Goal: Information Seeking & Learning: Learn about a topic

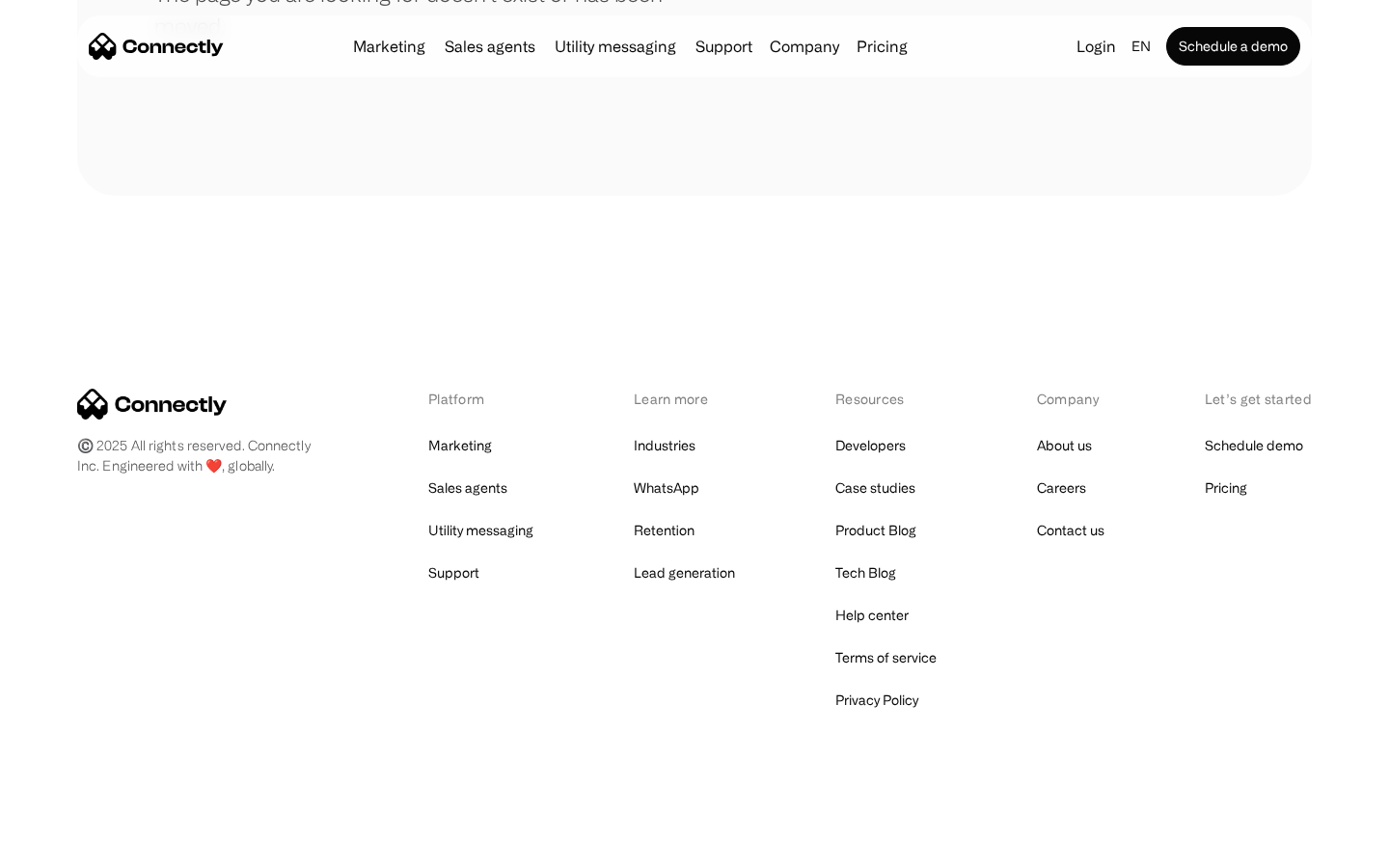
scroll to position [351, 0]
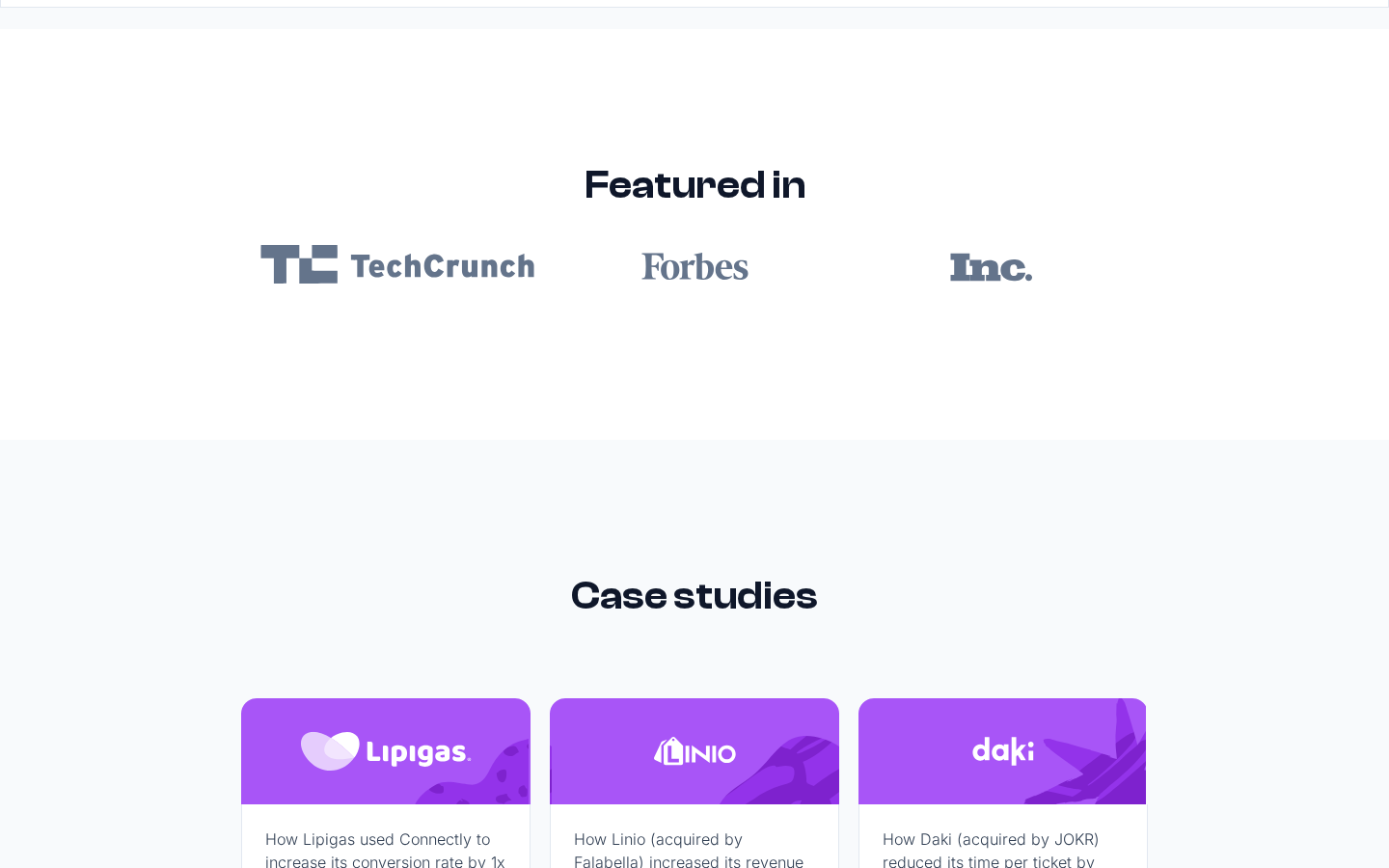
scroll to position [11547, 0]
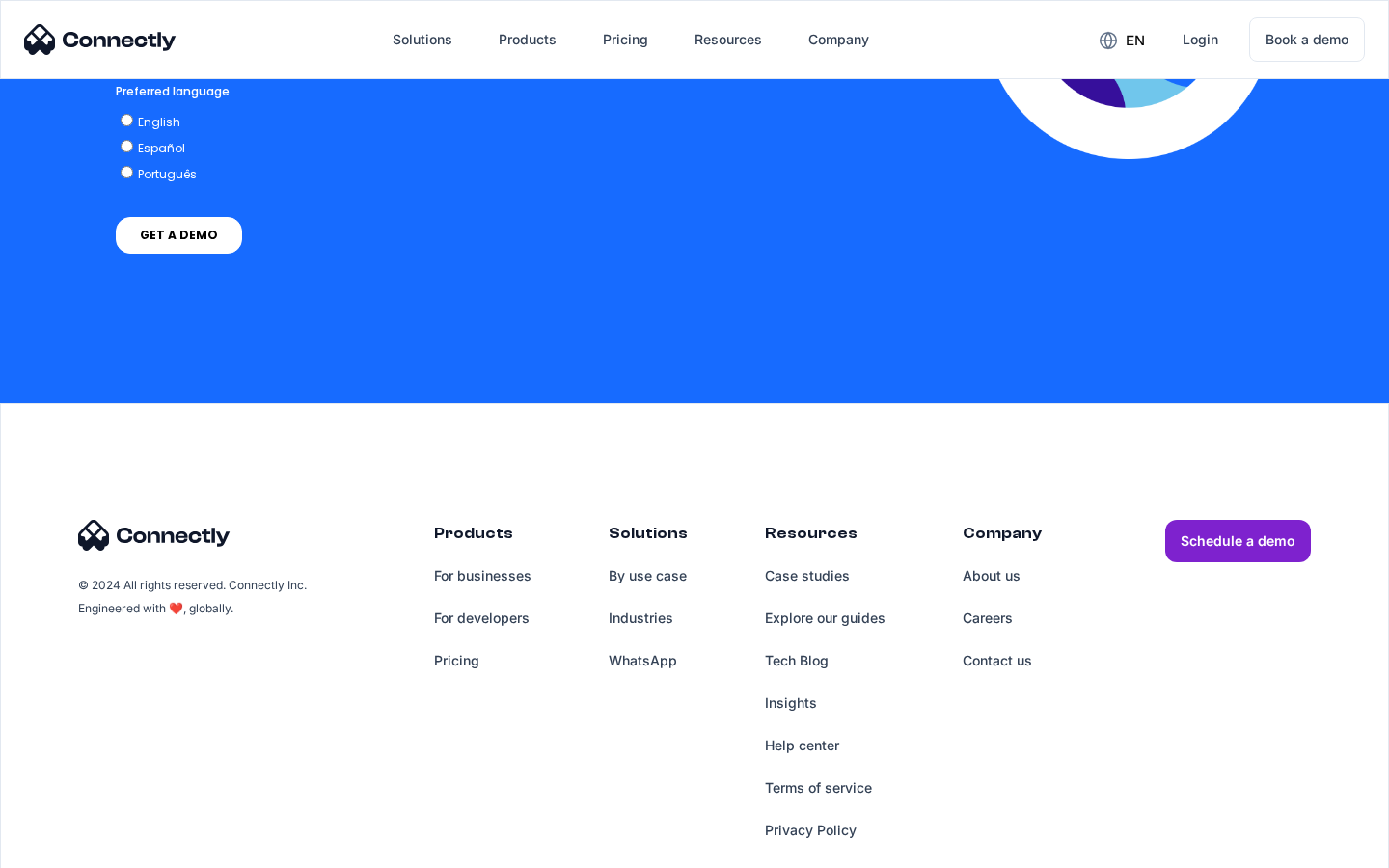
scroll to position [4254, 0]
